Goal: Transaction & Acquisition: Purchase product/service

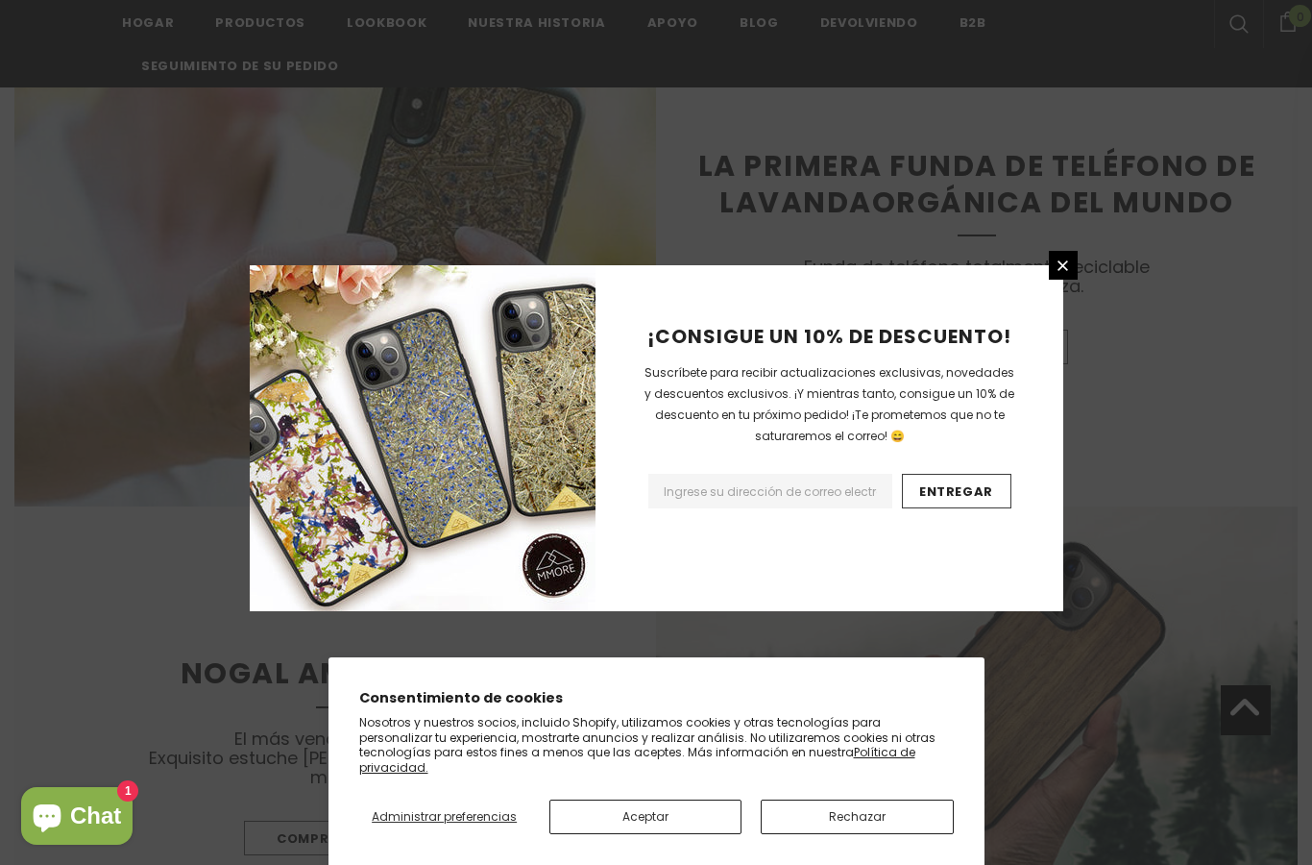
scroll to position [1801, 0]
click at [1042, 313] on div "¡CONSIGUE UN 10% DE DESCUENTO! Suscríbete para recibir actualizaciones exclusiv…" at bounding box center [830, 438] width 468 height 346
click at [1063, 274] on icon at bounding box center [1063, 265] width 16 height 16
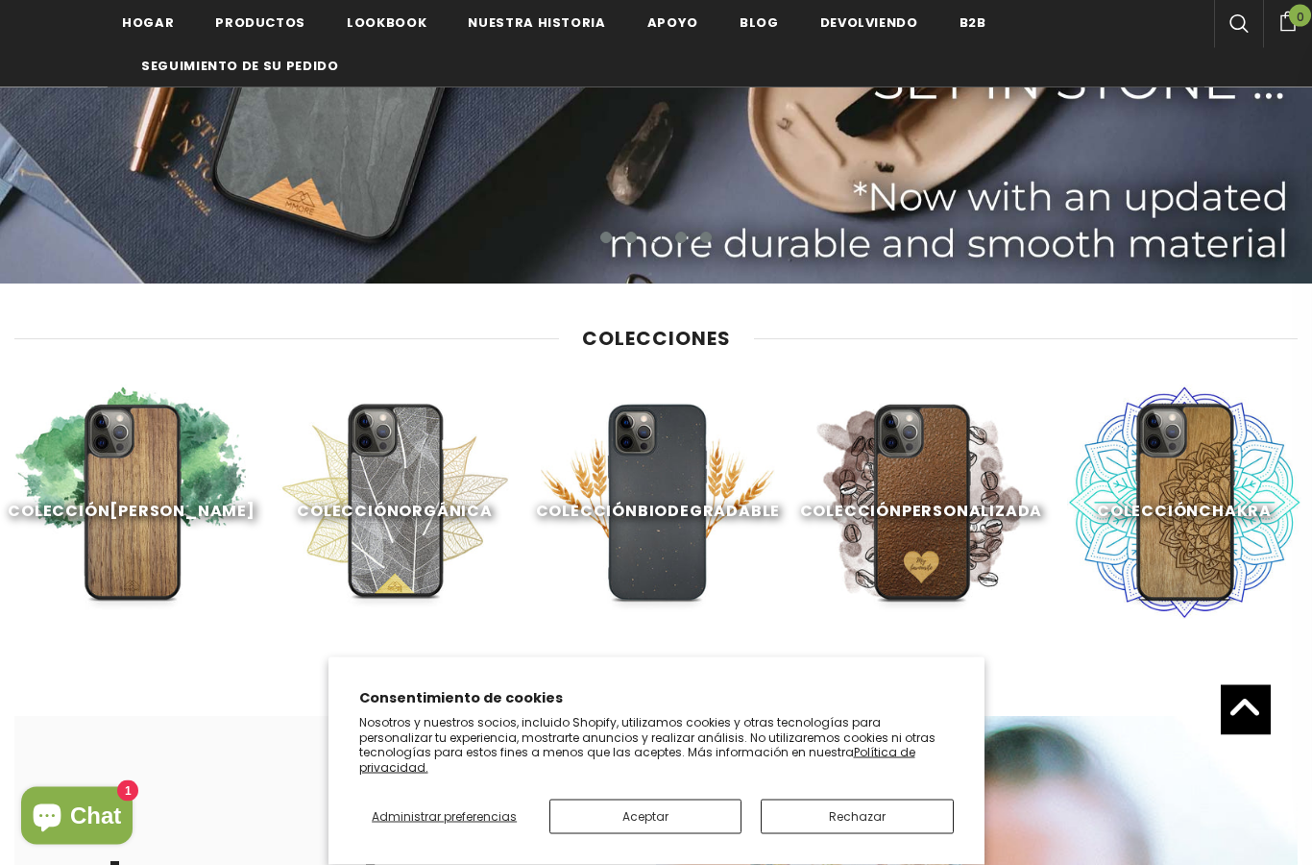
scroll to position [530, 0]
click at [719, 677] on font "ver todas las colecciones" at bounding box center [655, 675] width 212 height 18
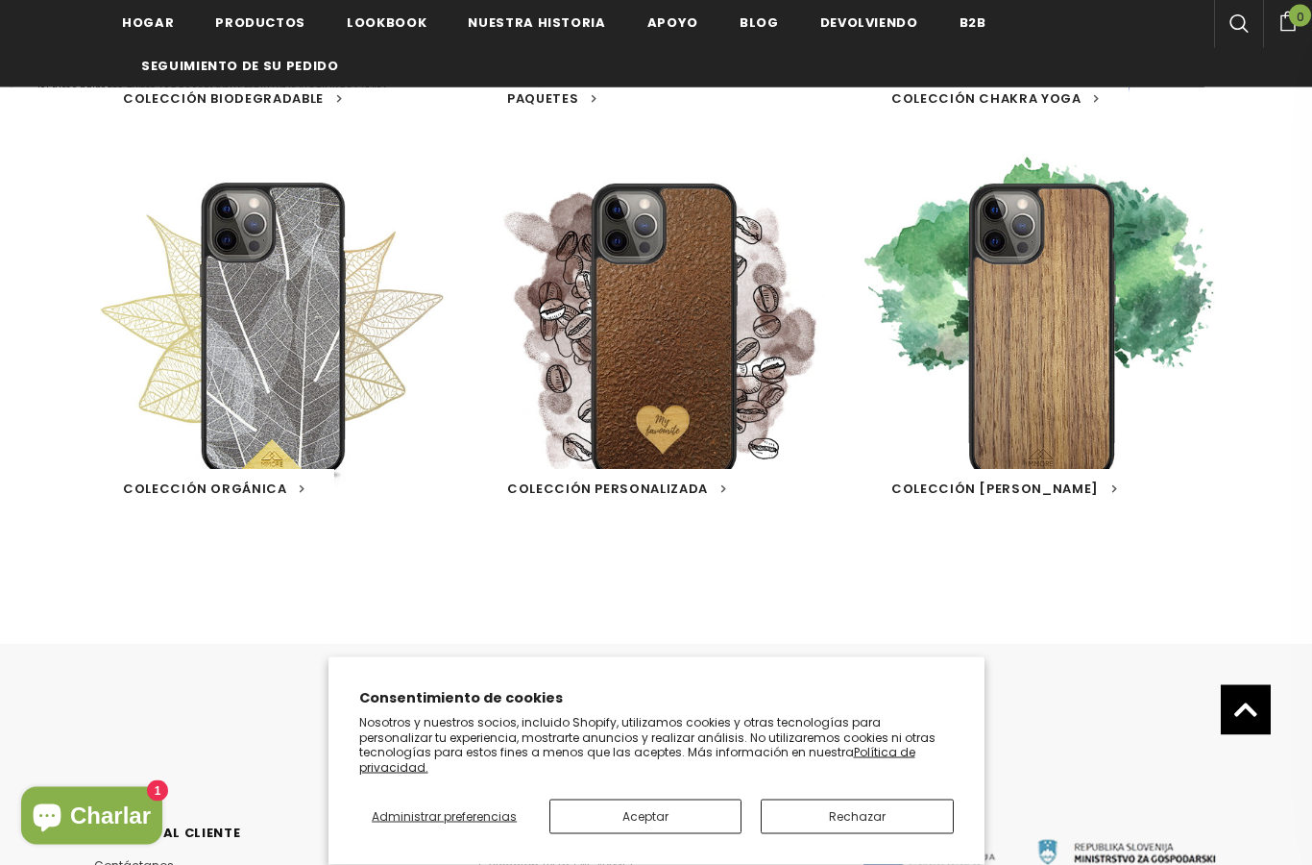
scroll to position [1056, 0]
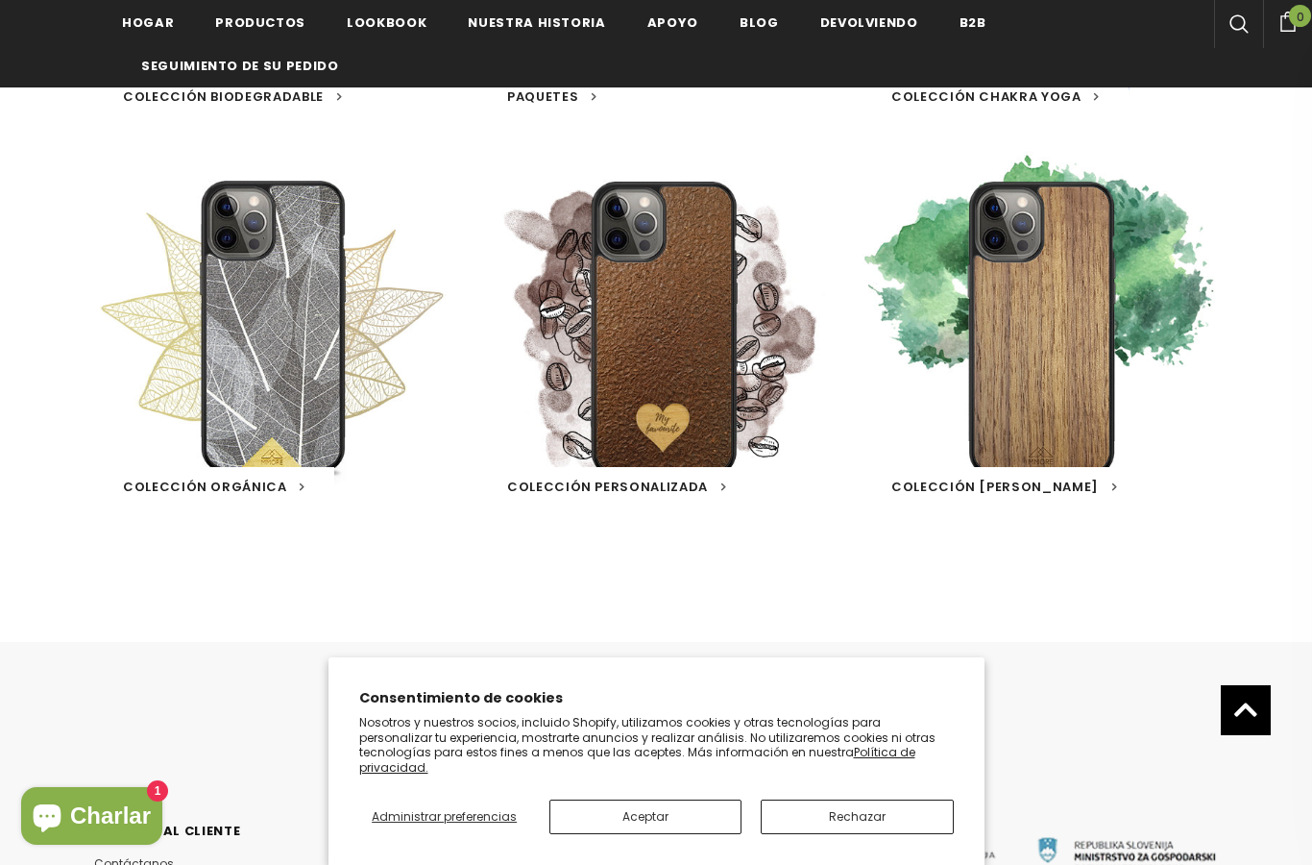
click at [278, 329] on link at bounding box center [272, 329] width 38 height 0
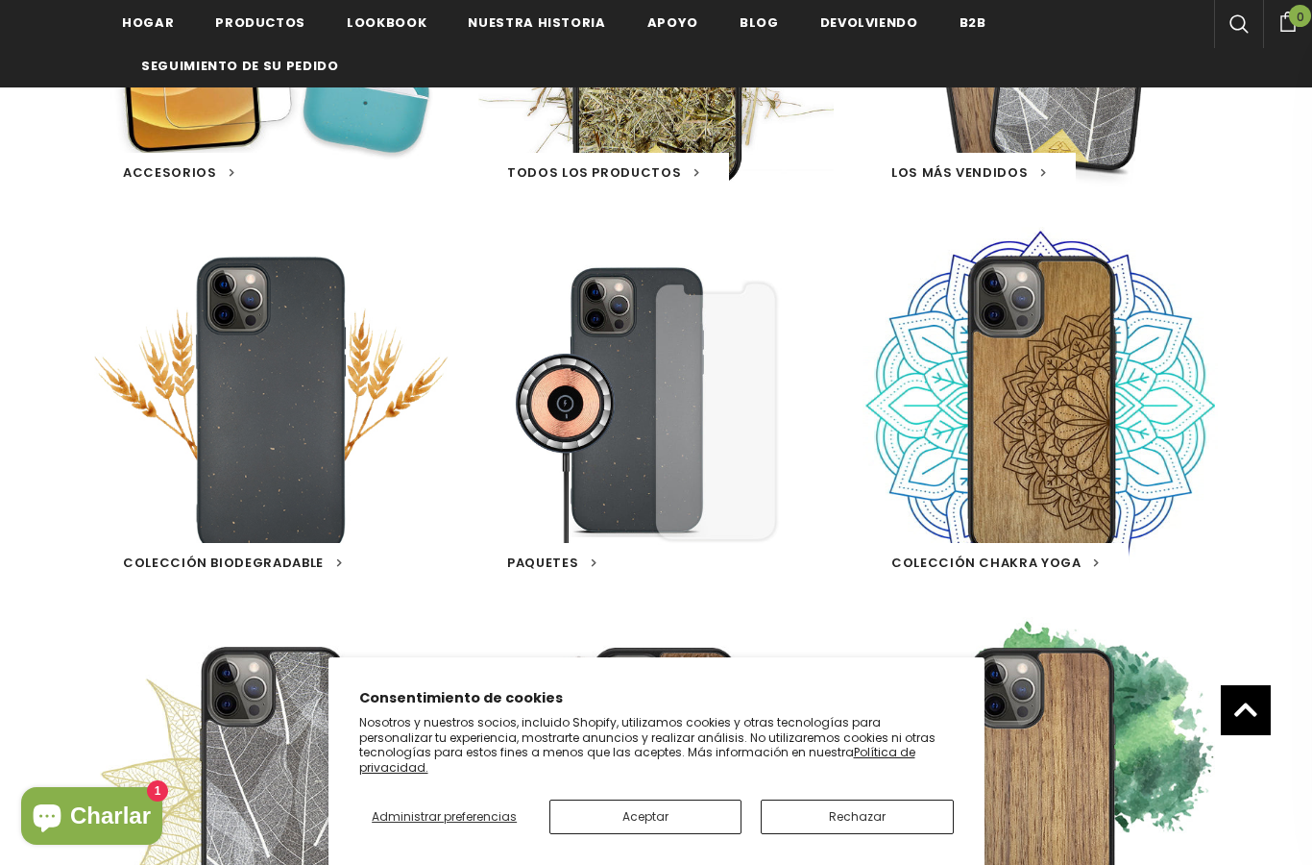
scroll to position [509, 0]
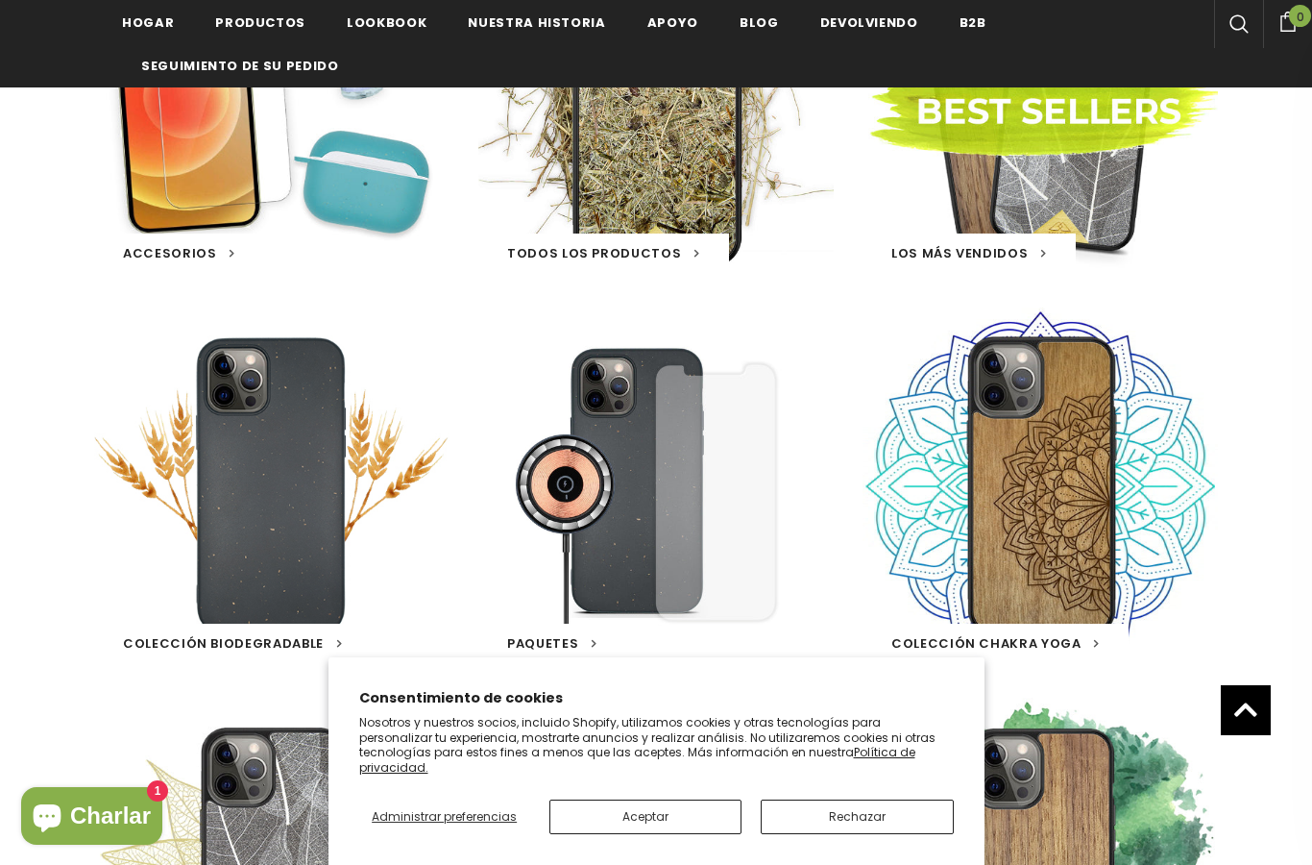
click at [1035, 95] on link at bounding box center [1040, 95] width 38 height 0
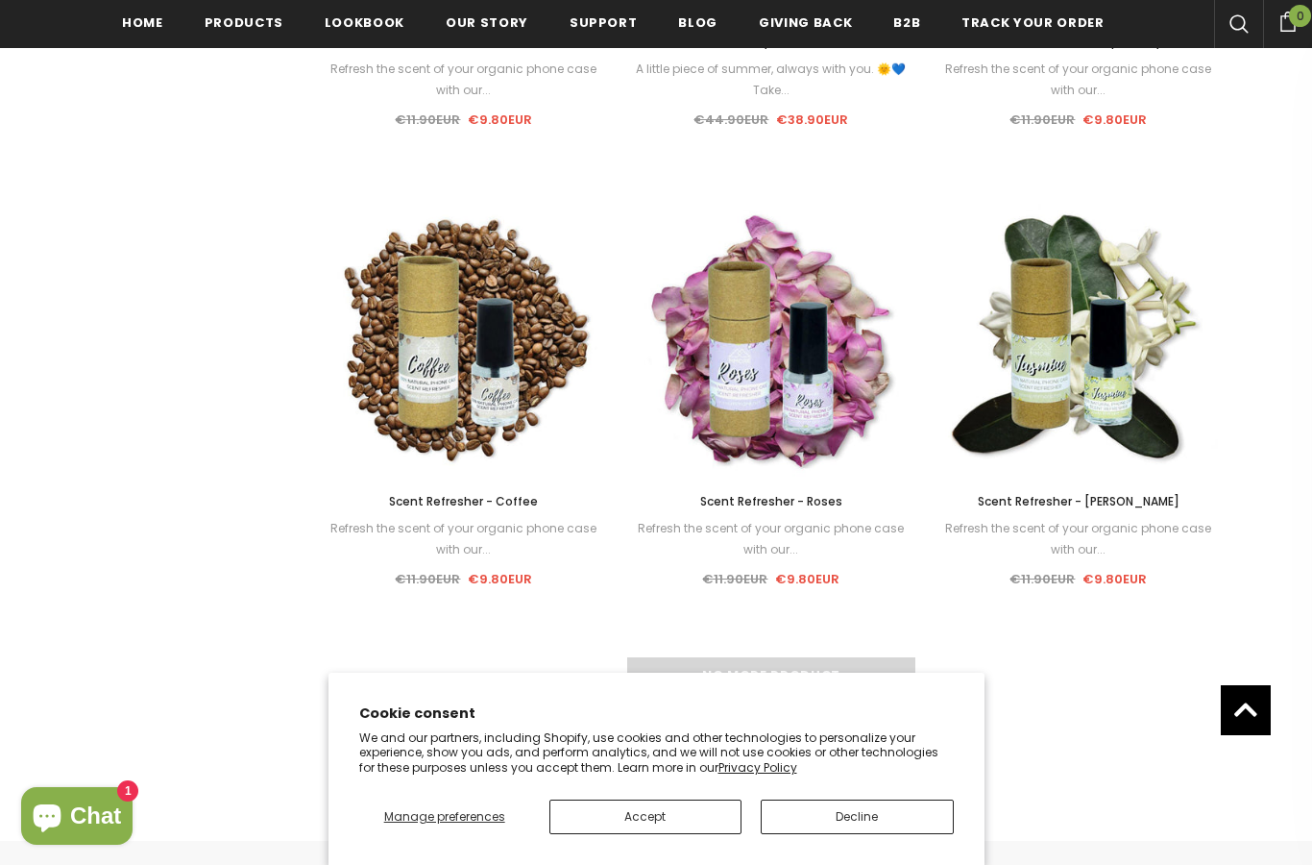
scroll to position [2153, 0]
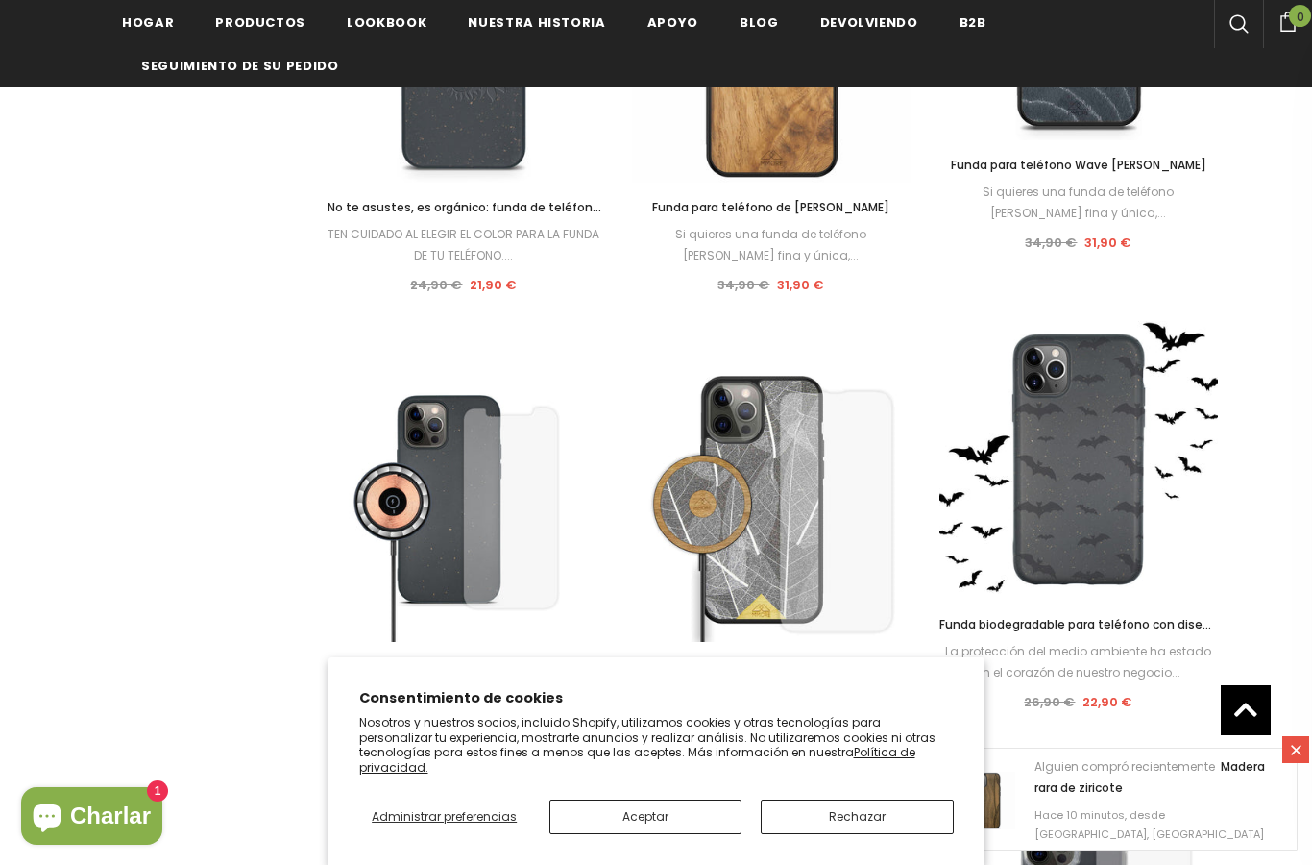
scroll to position [2462, 0]
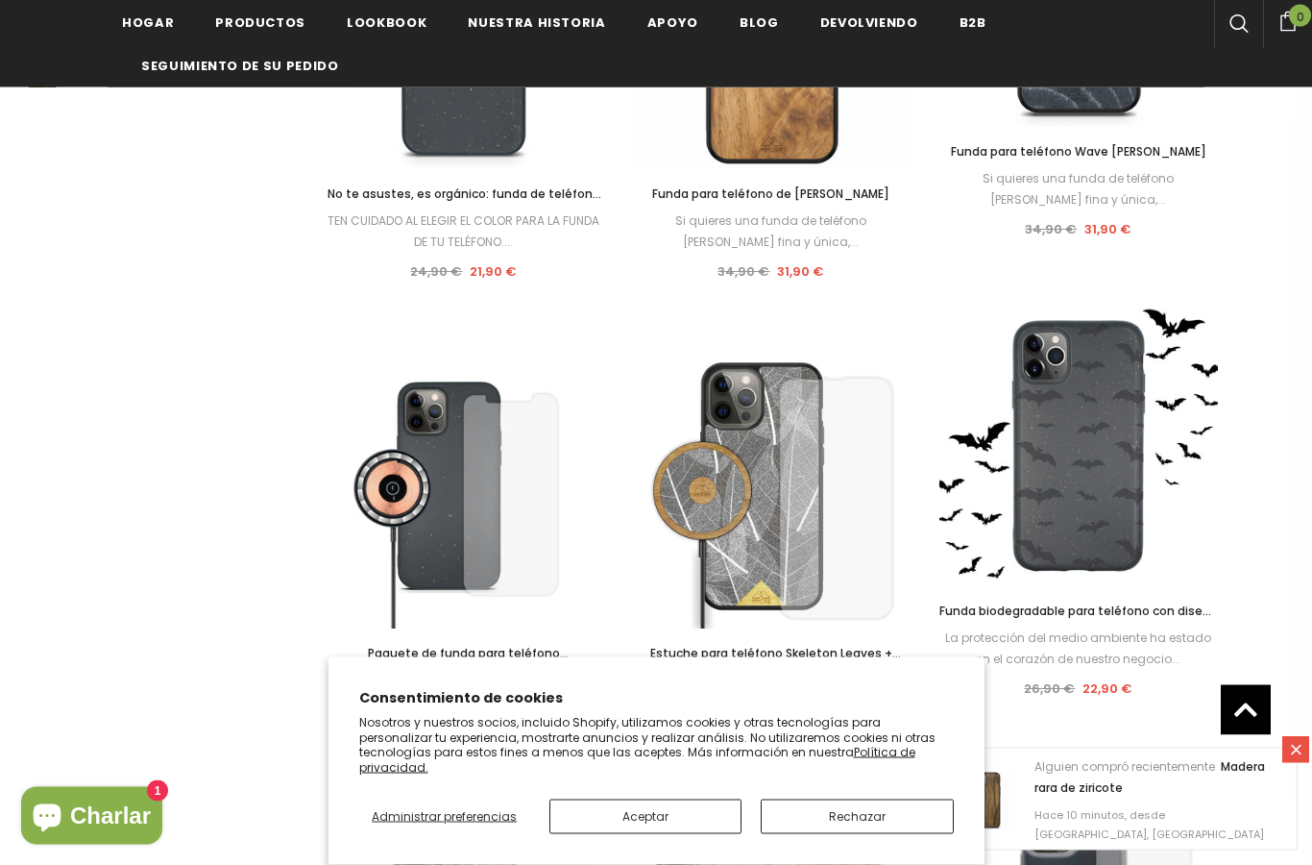
click at [483, 650] on font "Paquete de funda para teléfono biodegradable negra + protector de pantalla + ca…" at bounding box center [464, 675] width 276 height 59
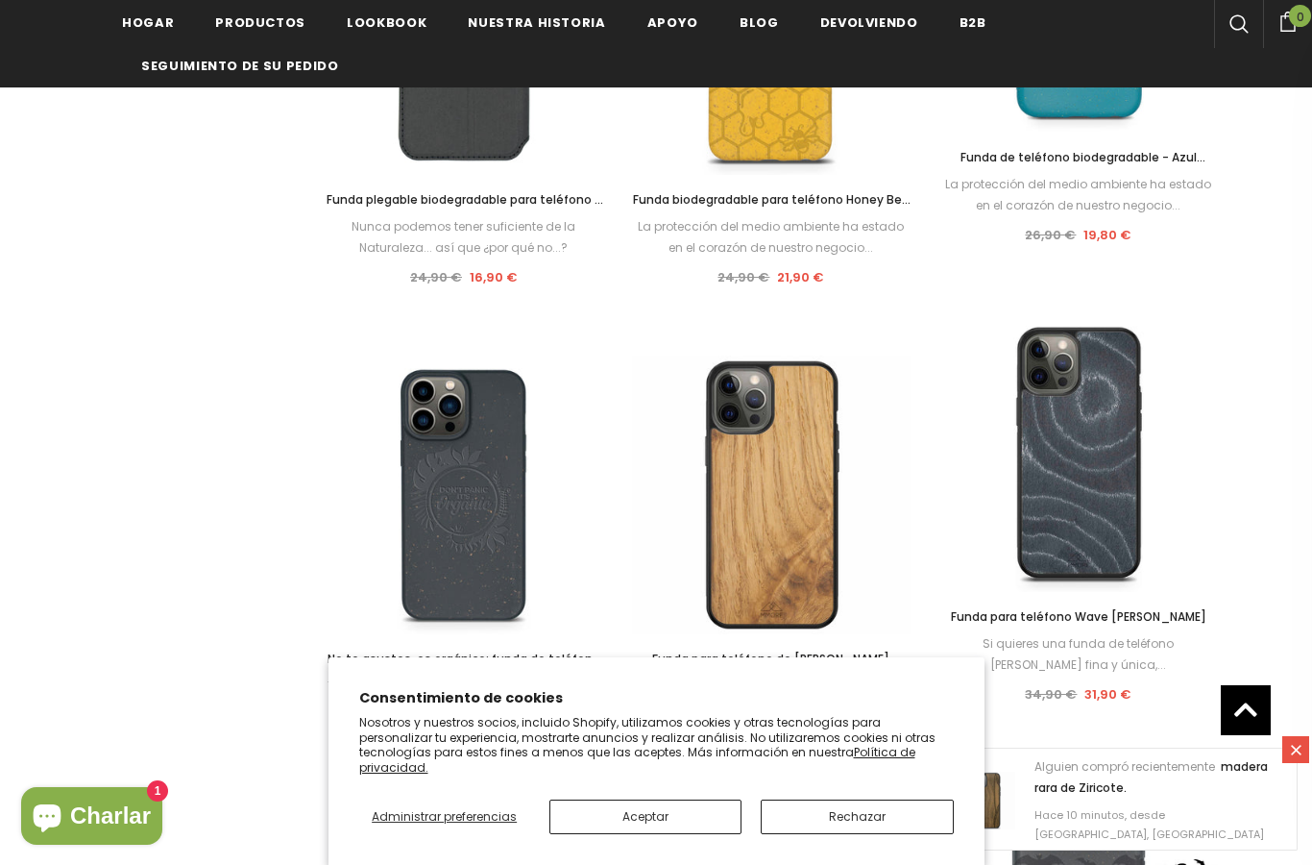
scroll to position [1992, 0]
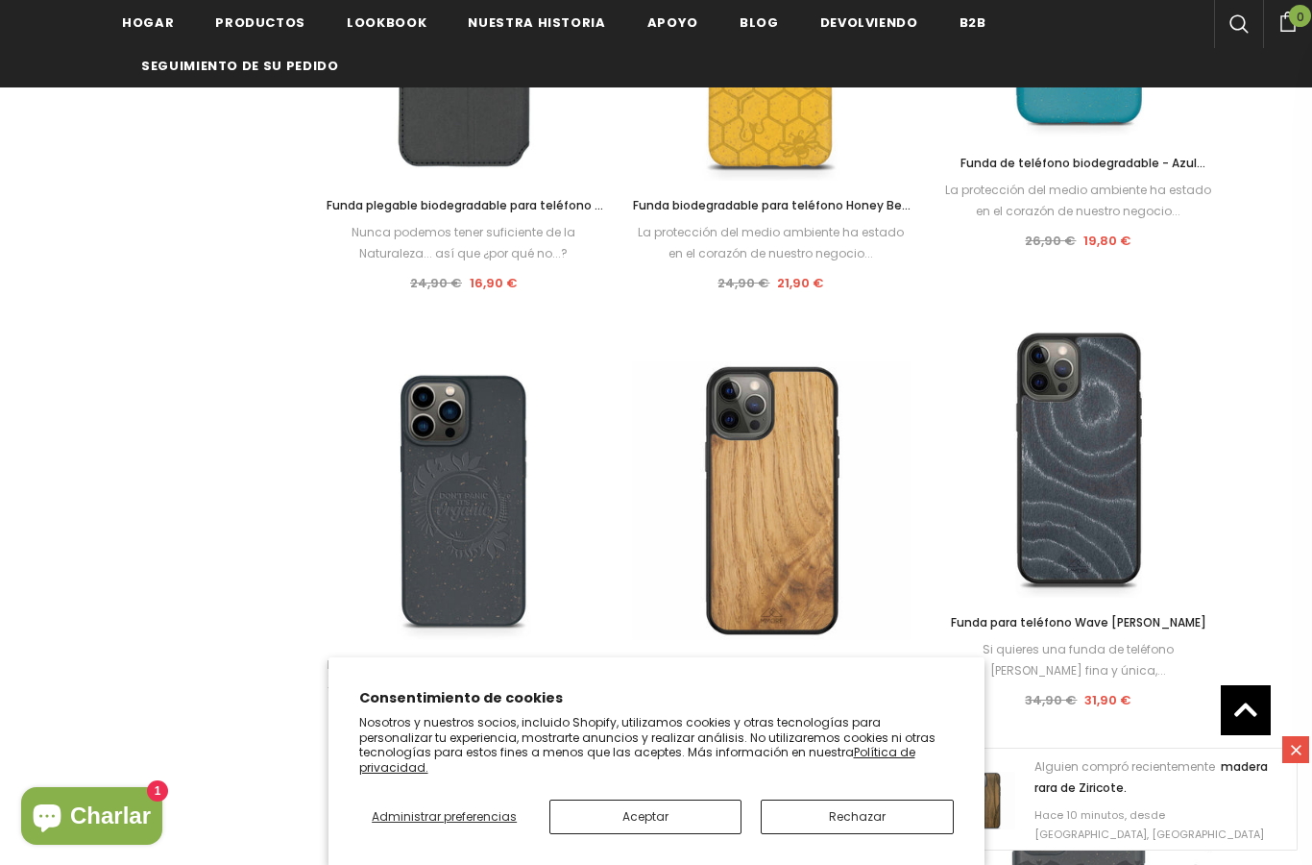
click at [1121, 159] on font "Funda de teléfono biodegradable - Azul océano" at bounding box center [1083, 173] width 245 height 37
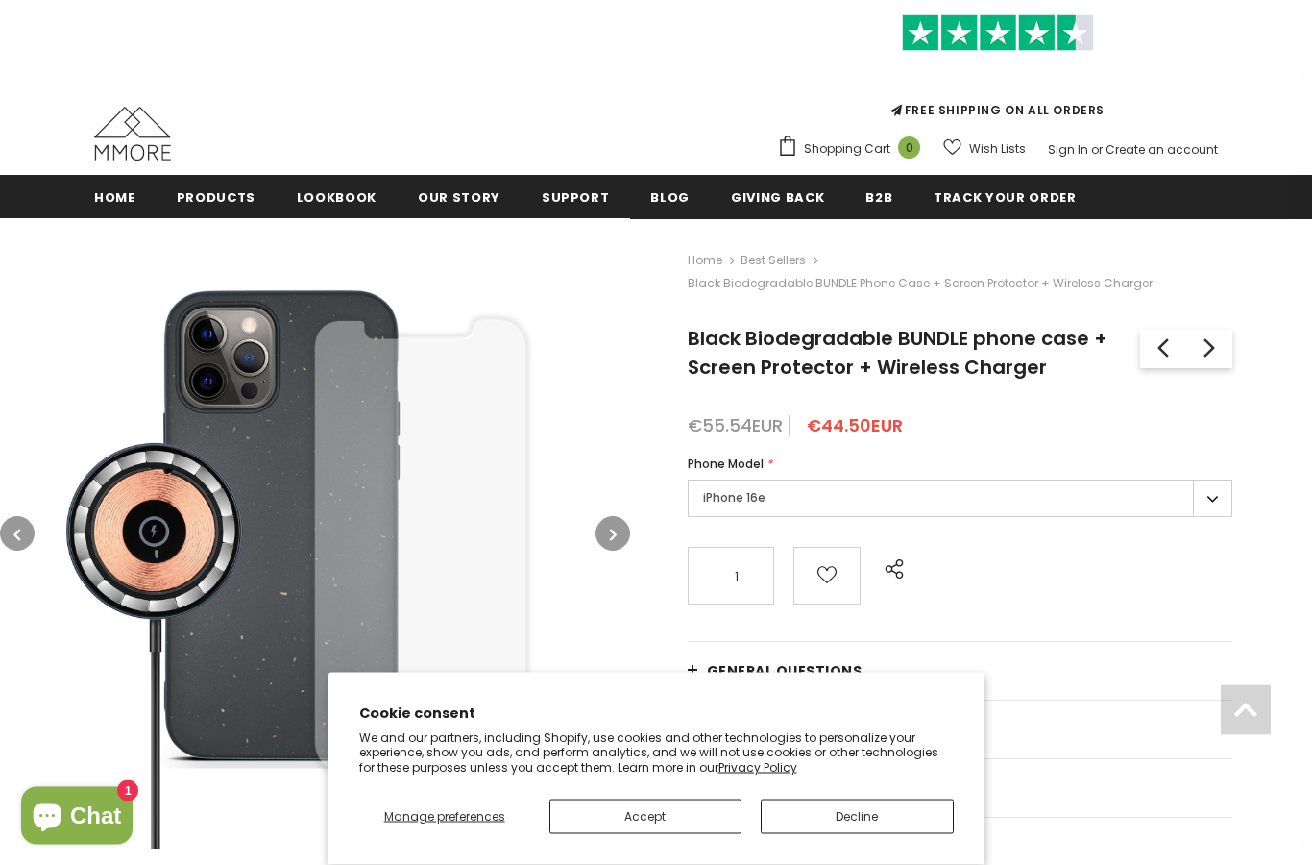
scroll to position [56, 0]
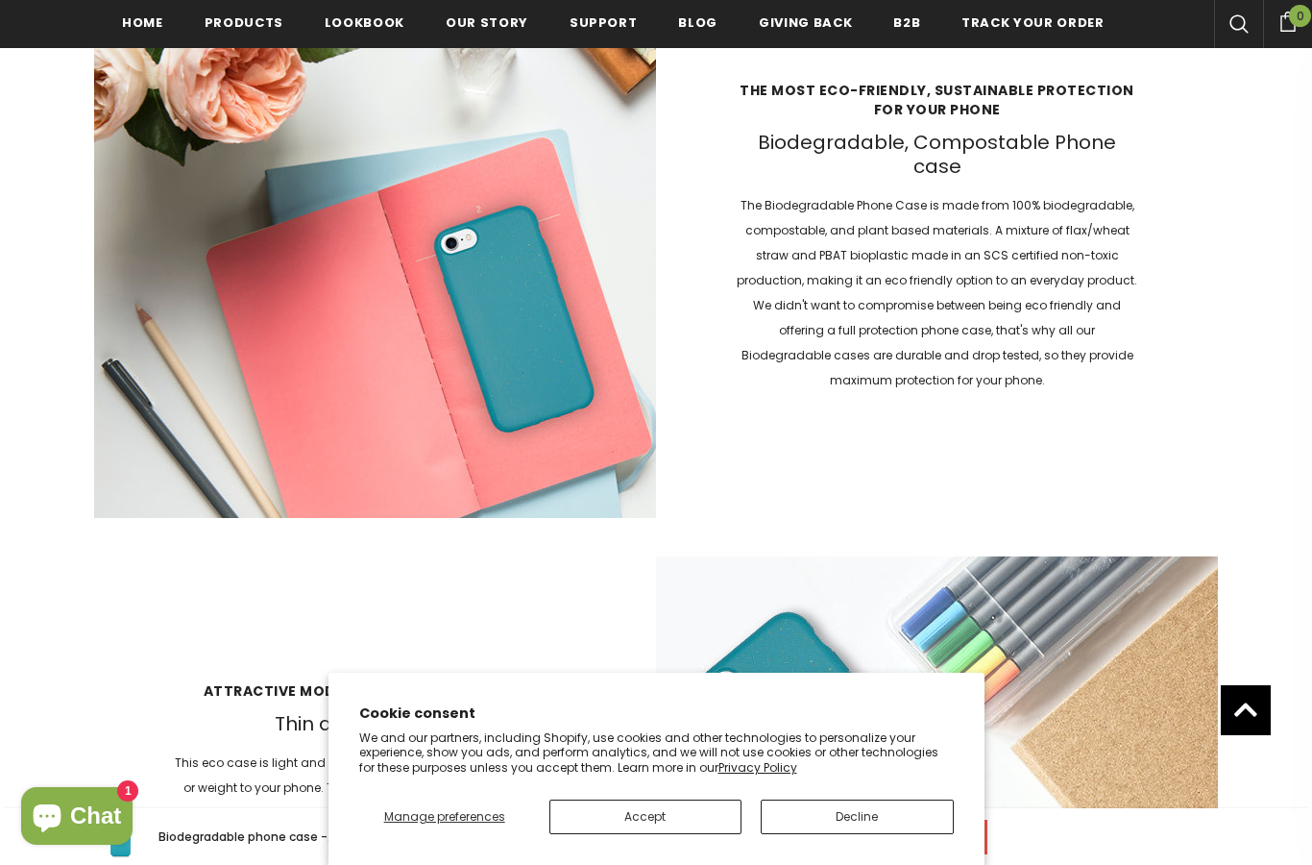
scroll to position [2018, 0]
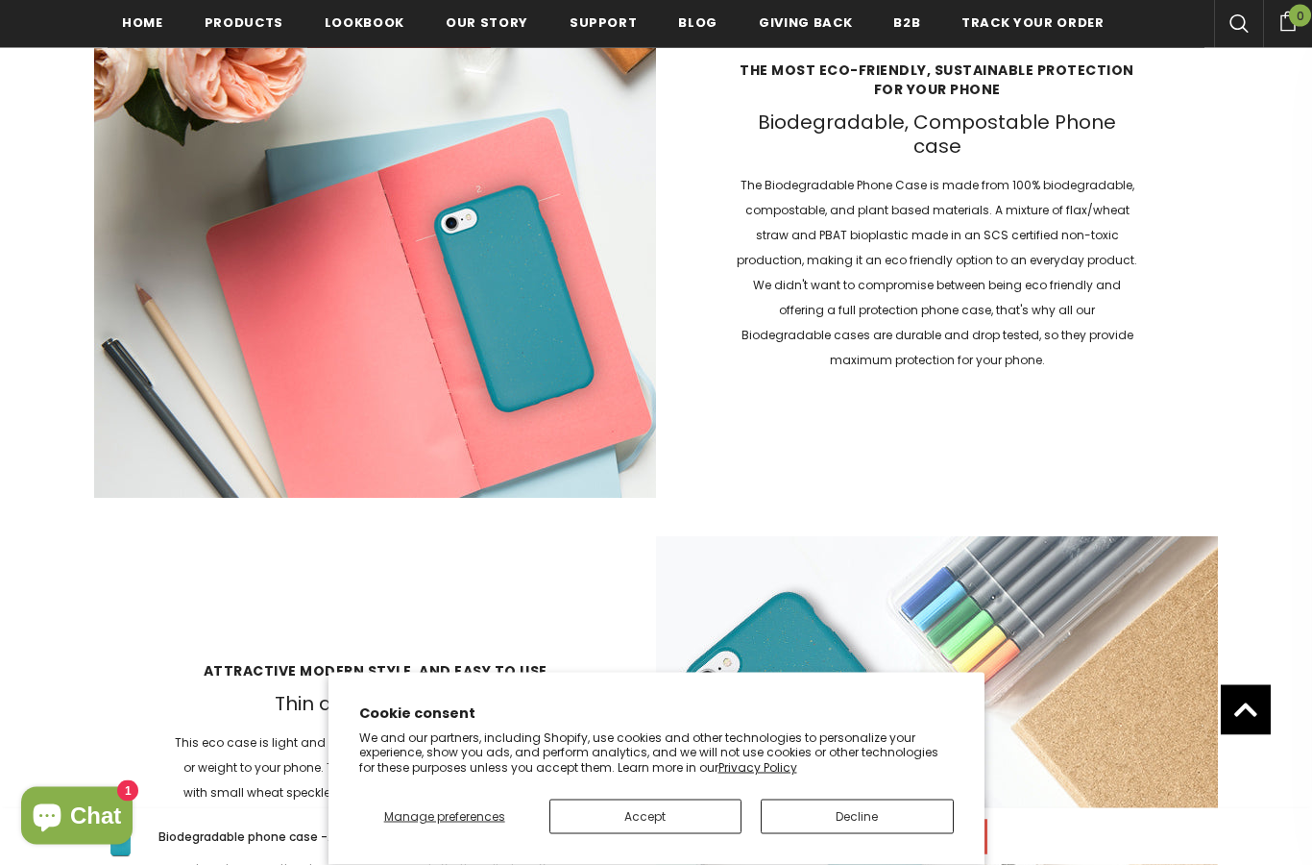
click at [671, 834] on button "Accept" at bounding box center [645, 816] width 192 height 35
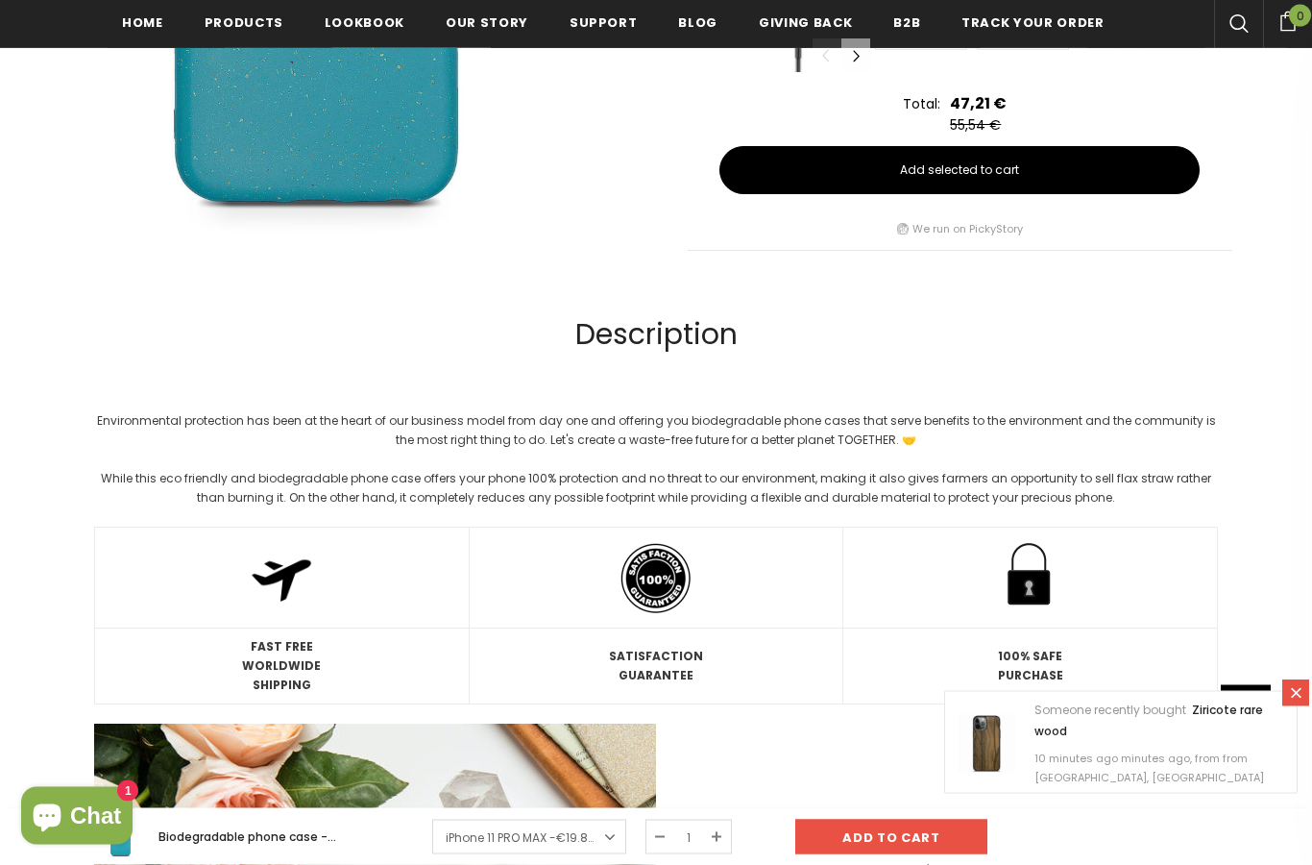
scroll to position [1231, 0]
